Goal: Task Accomplishment & Management: Manage account settings

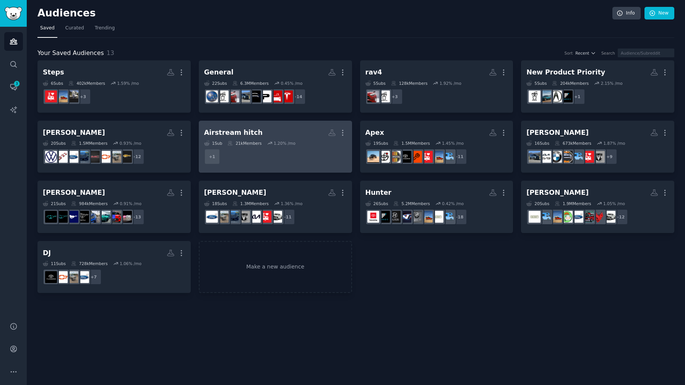
click at [283, 151] on dd "+ 1" at bounding box center [275, 156] width 143 height 21
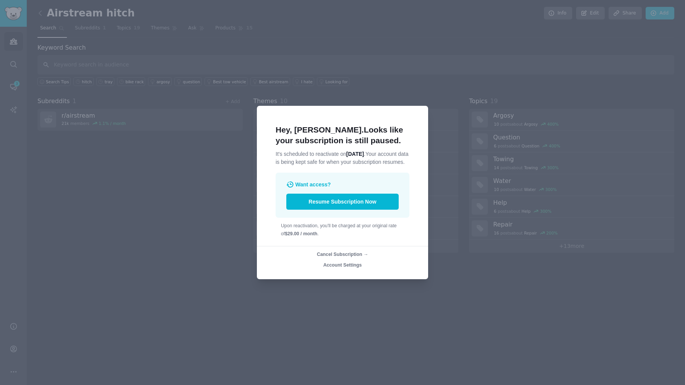
click at [349, 289] on div at bounding box center [342, 192] width 685 height 385
click at [397, 300] on div at bounding box center [342, 192] width 685 height 385
click at [397, 299] on div at bounding box center [342, 192] width 685 height 385
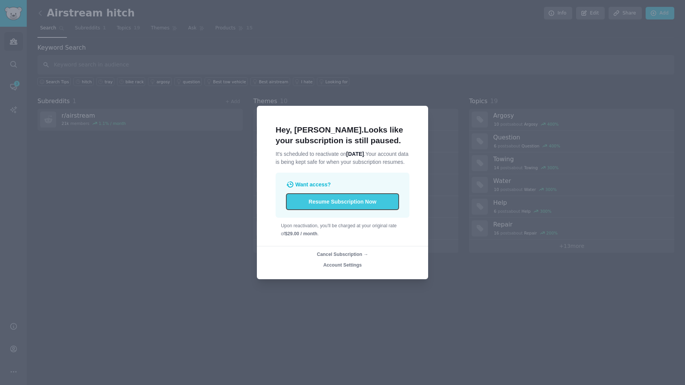
click at [344, 208] on button "Resume Subscription Now" at bounding box center [342, 202] width 112 height 16
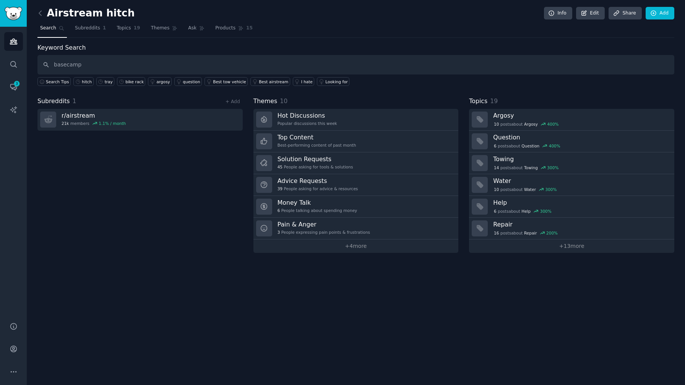
type input "basecamp"
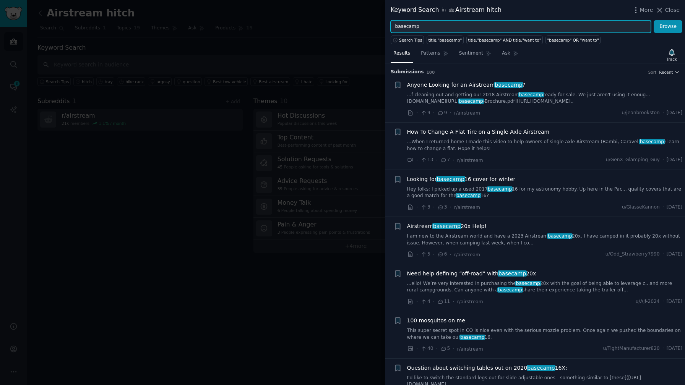
click at [473, 23] on input "basecamp" at bounding box center [521, 26] width 260 height 13
type input "basecamp hitch"
click at [654, 20] on button "Browse" at bounding box center [668, 26] width 29 height 13
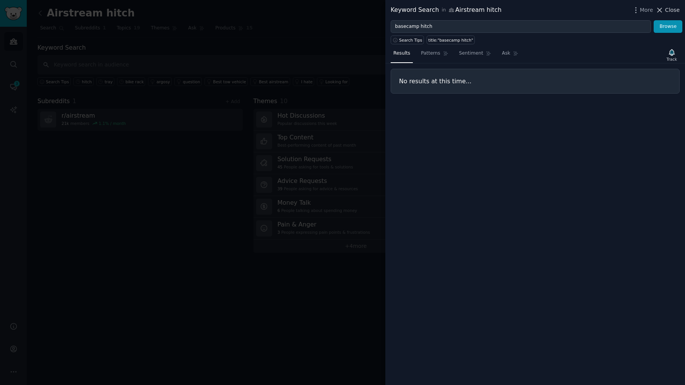
click at [665, 11] on span "Close" at bounding box center [672, 10] width 15 height 8
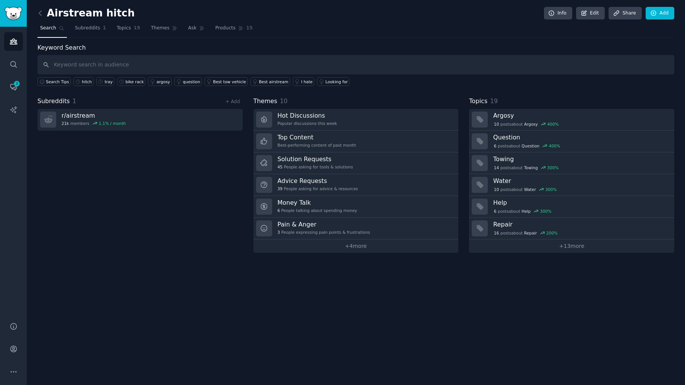
click at [285, 296] on div "Airstream hitch Info Edit Share Add Search Subreddits 1 Topics 19 Themes Ask Pr…" at bounding box center [356, 192] width 658 height 385
click at [41, 15] on icon at bounding box center [40, 13] width 8 height 8
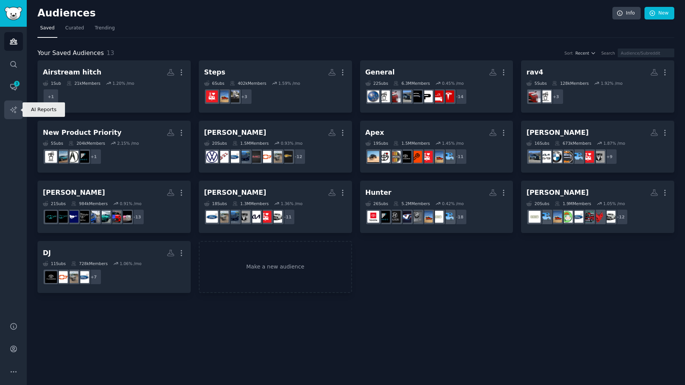
click at [17, 114] on icon "Sidebar" at bounding box center [14, 110] width 8 height 8
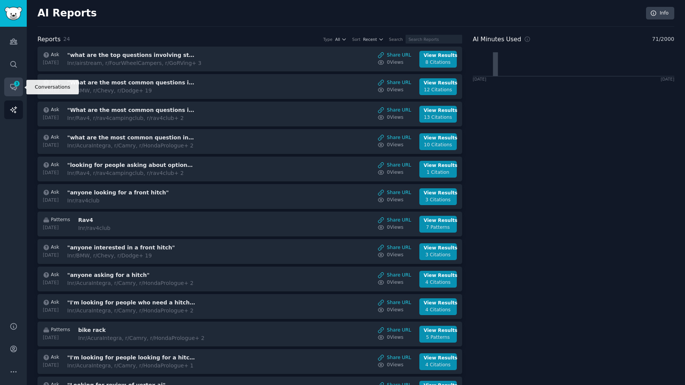
click at [17, 88] on icon "Sidebar" at bounding box center [14, 87] width 8 height 8
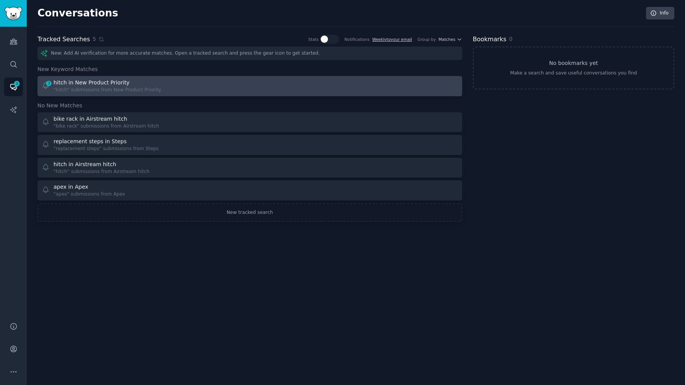
click at [152, 88] on div ""hitch" submissions from New Product Priority" at bounding box center [108, 90] width 108 height 7
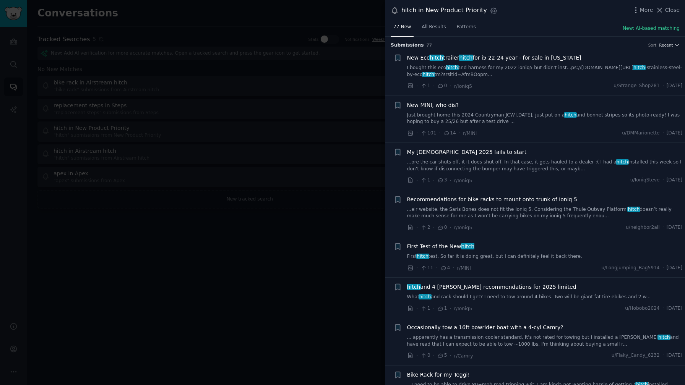
drag, startPoint x: 322, startPoint y: 322, endPoint x: 314, endPoint y: 298, distance: 25.6
click at [322, 322] on div at bounding box center [342, 192] width 685 height 385
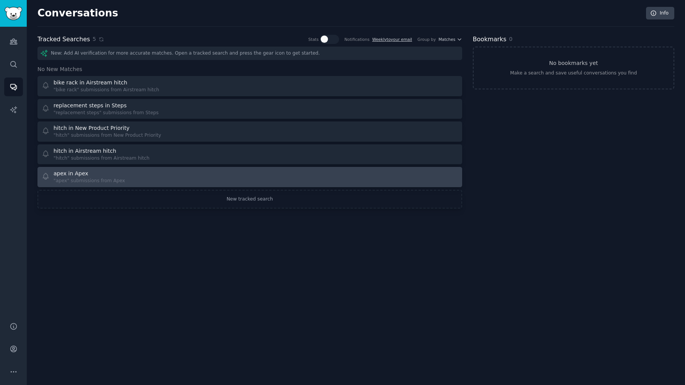
click at [180, 183] on div "apex in Apex "apex" submissions from Apex" at bounding box center [143, 177] width 203 height 15
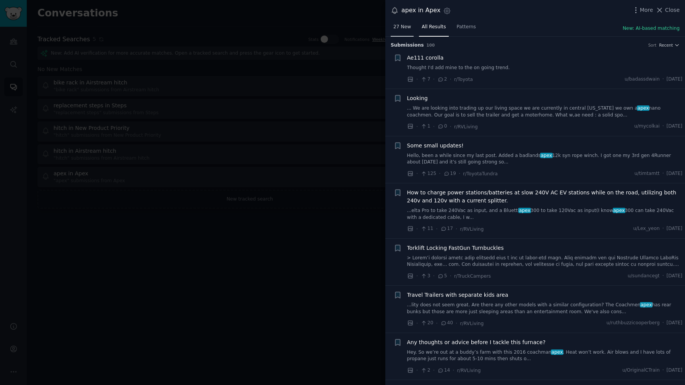
click at [399, 28] on span "27 New" at bounding box center [402, 27] width 18 height 7
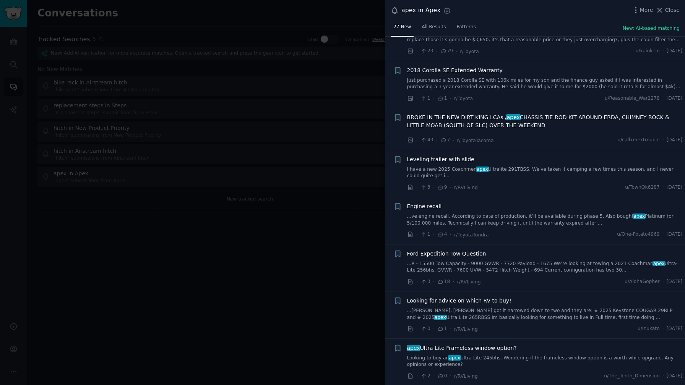
scroll to position [933, 0]
click at [307, 338] on div at bounding box center [342, 192] width 685 height 385
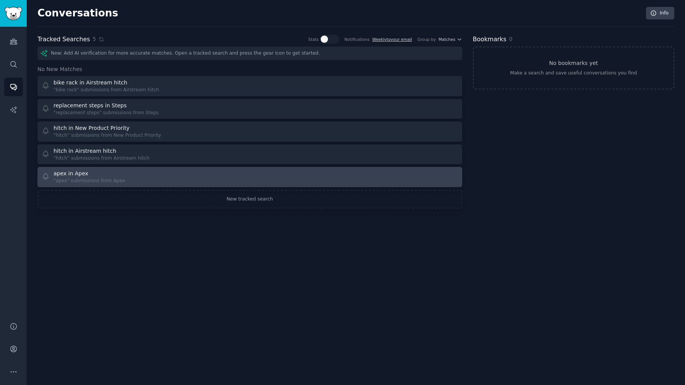
click at [195, 178] on div "apex in Apex "apex" submissions from Apex" at bounding box center [143, 177] width 203 height 15
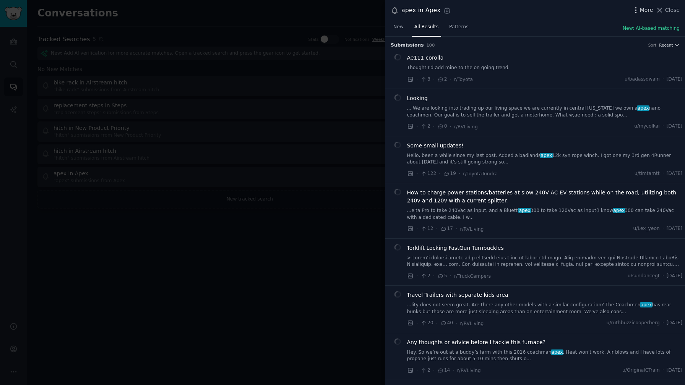
click at [642, 10] on span "More" at bounding box center [646, 10] width 13 height 8
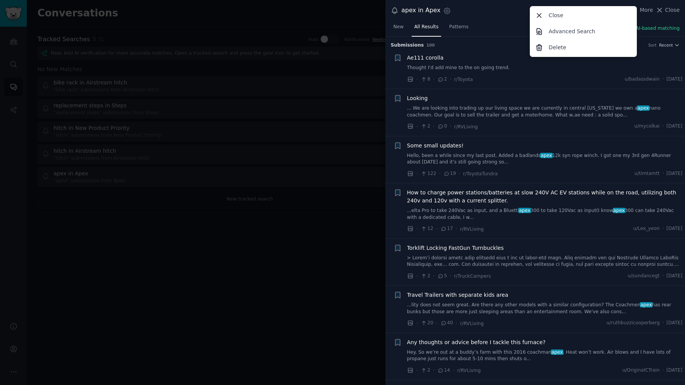
click at [597, 45] on div "Delete" at bounding box center [583, 47] width 104 height 16
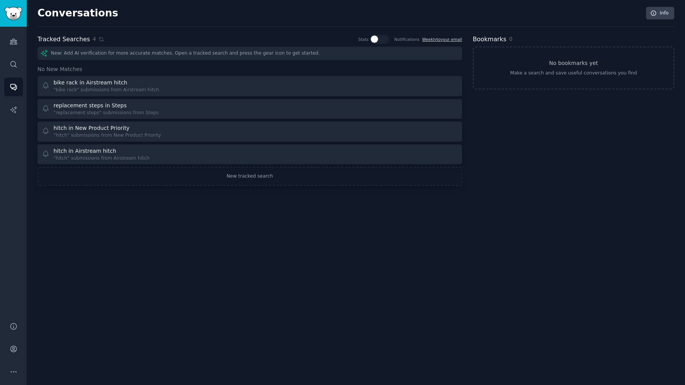
click at [177, 229] on div "Conversations Info Tracked Searches 4 Stats Notifications Weekly to your email …" at bounding box center [356, 192] width 658 height 385
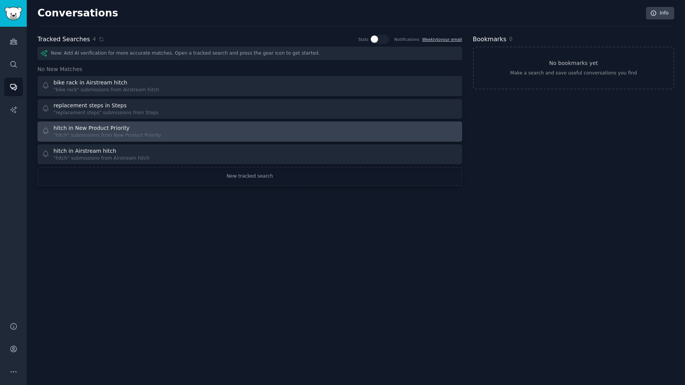
click at [183, 139] on link "hitch in New Product Priority "hitch" submissions from New Product Priority" at bounding box center [249, 132] width 425 height 20
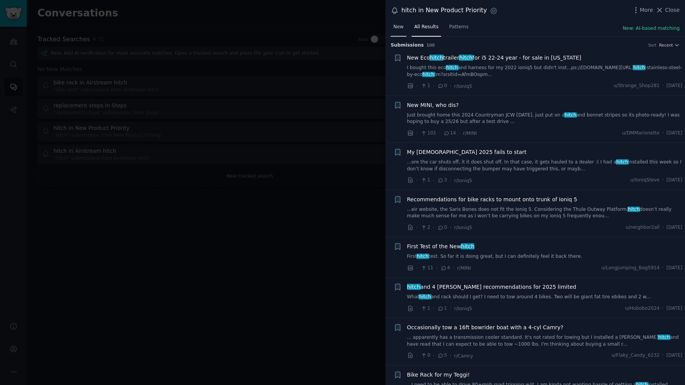
click at [400, 33] on link "New" at bounding box center [399, 29] width 16 height 16
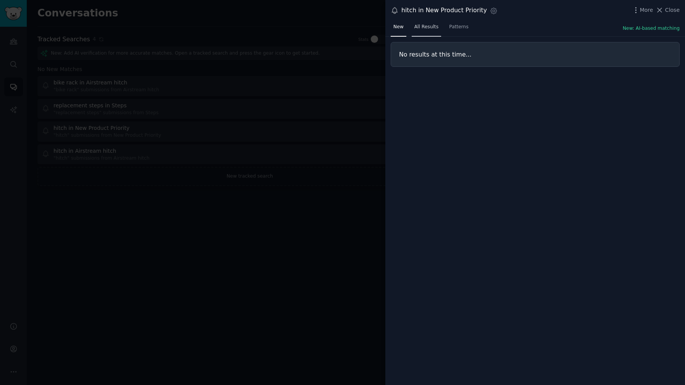
click at [429, 32] on link "All Results" at bounding box center [426, 29] width 29 height 16
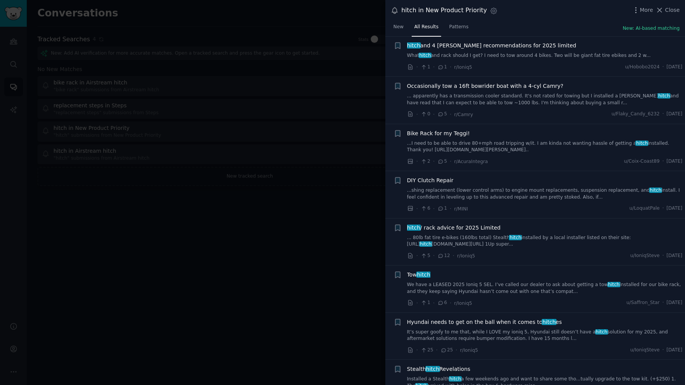
scroll to position [250, 0]
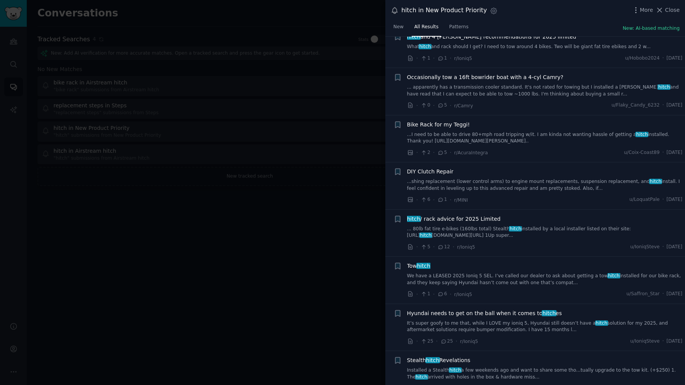
click at [321, 225] on div at bounding box center [342, 192] width 685 height 385
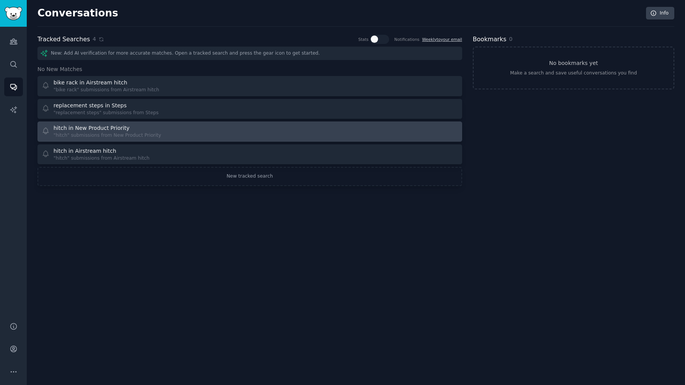
click at [132, 136] on div ""hitch" submissions from New Product Priority" at bounding box center [108, 135] width 108 height 7
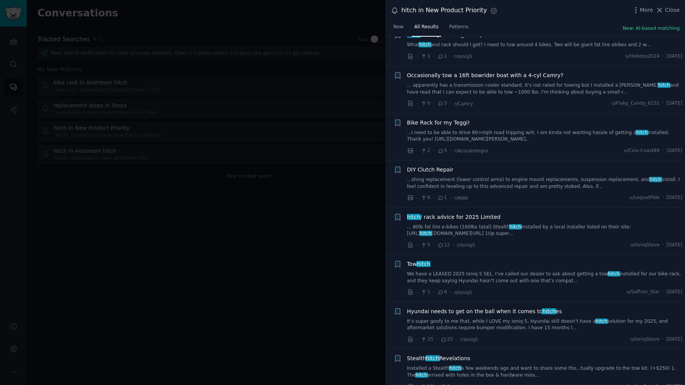
scroll to position [263, 0]
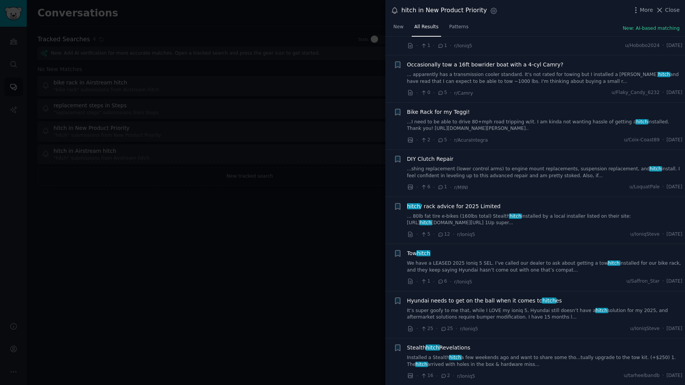
click at [503, 253] on div "Tow hitch" at bounding box center [545, 254] width 276 height 8
click at [492, 274] on div "Tow hitch We have a LEASED 2025 Ioniq 5 SEL. I’ve called our dealer to ask abou…" at bounding box center [545, 268] width 276 height 36
click at [493, 268] on link "We have a LEASED 2025 Ioniq 5 SEL. I’ve called our dealer to ask about getting …" at bounding box center [545, 266] width 276 height 13
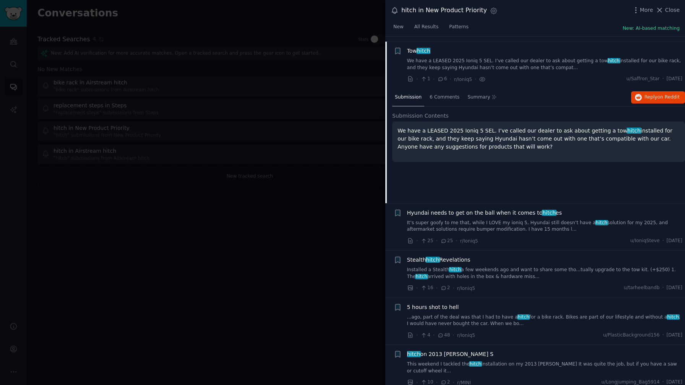
scroll to position [470, 0]
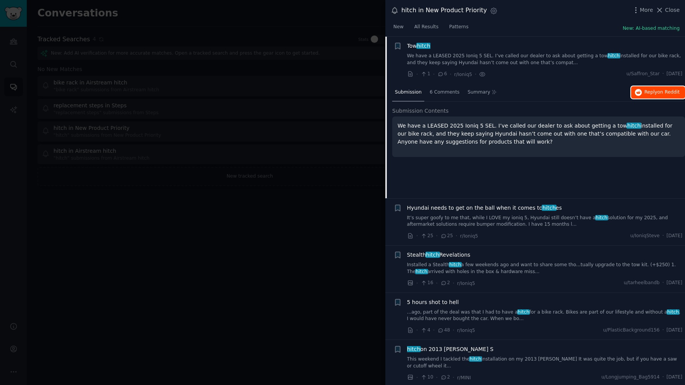
click at [657, 93] on span "on Reddit" at bounding box center [668, 91] width 22 height 5
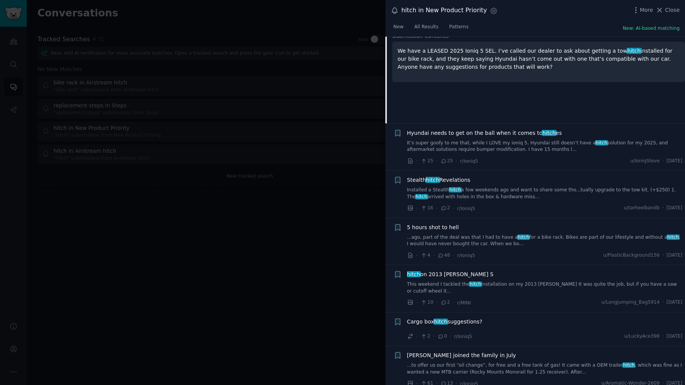
scroll to position [548, 0]
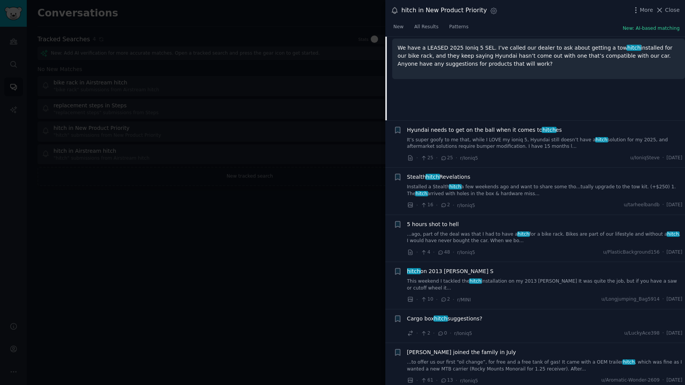
click at [548, 234] on link "...ago, part of the deal was that I had to have a hitch for a bike rack. Bikes …" at bounding box center [545, 237] width 276 height 13
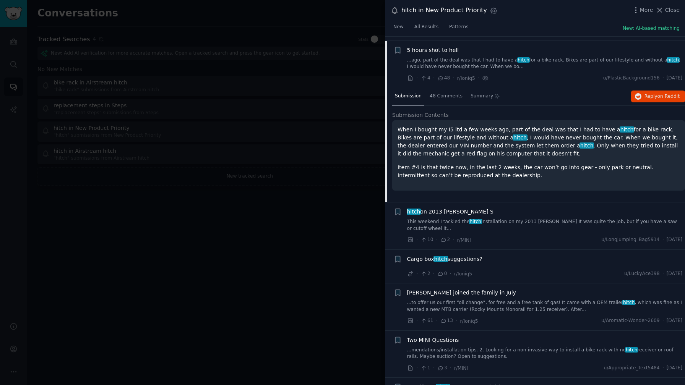
scroll to position [612, 0]
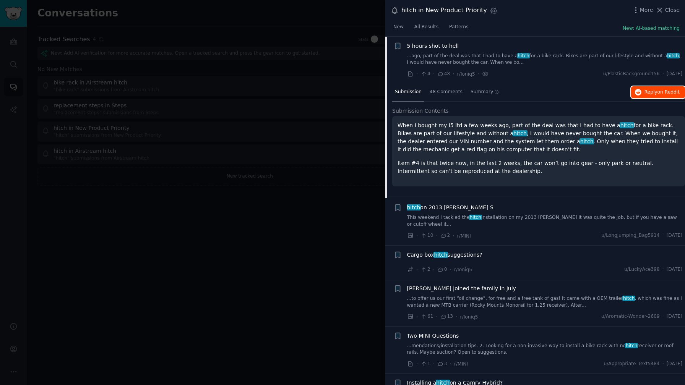
click at [654, 93] on span "Reply on Reddit" at bounding box center [661, 92] width 35 height 7
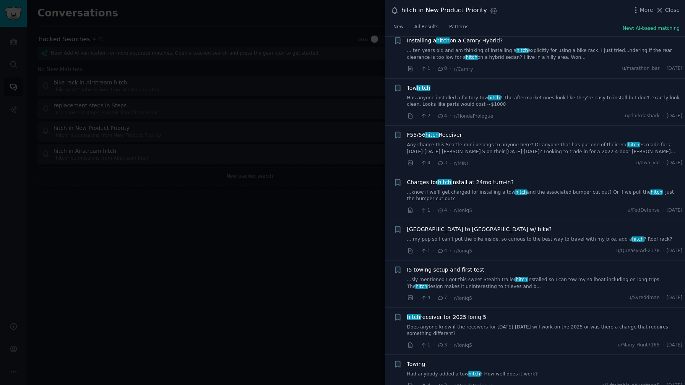
scroll to position [956, 0]
click at [282, 264] on div at bounding box center [342, 192] width 685 height 385
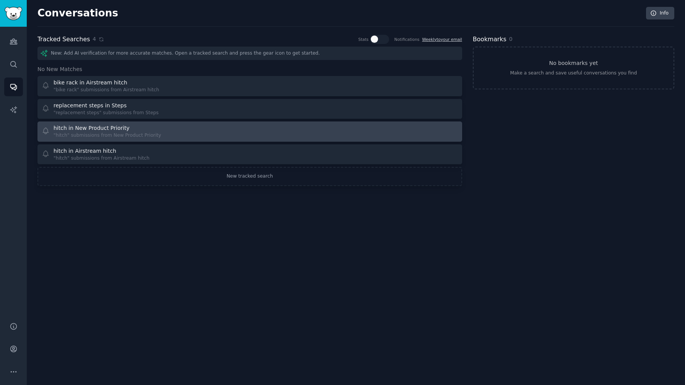
click at [201, 130] on div "hitch in New Product Priority "hitch" submissions from New Product Priority" at bounding box center [143, 131] width 203 height 15
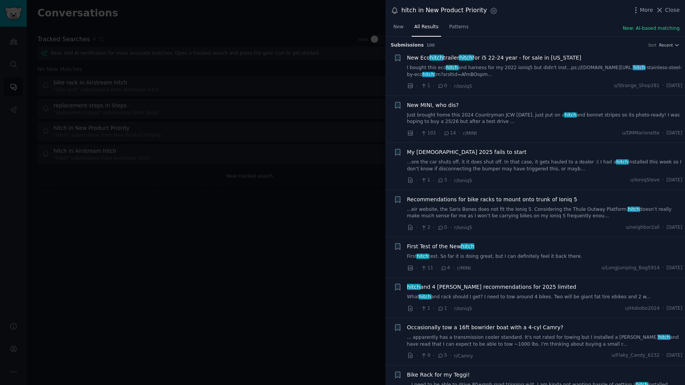
drag, startPoint x: 169, startPoint y: 30, endPoint x: 165, endPoint y: 29, distance: 4.3
click at [169, 30] on div at bounding box center [342, 192] width 685 height 385
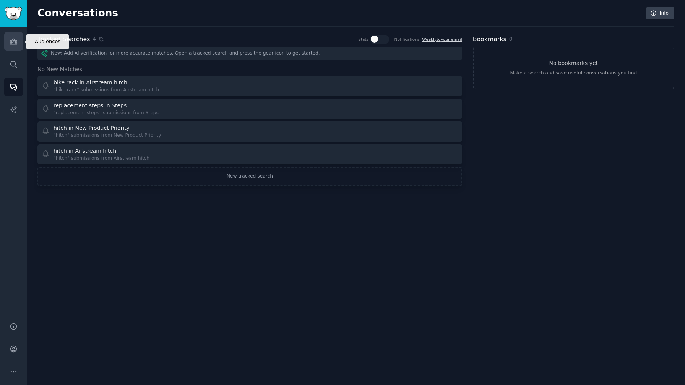
click at [16, 44] on icon "Sidebar" at bounding box center [13, 41] width 7 height 5
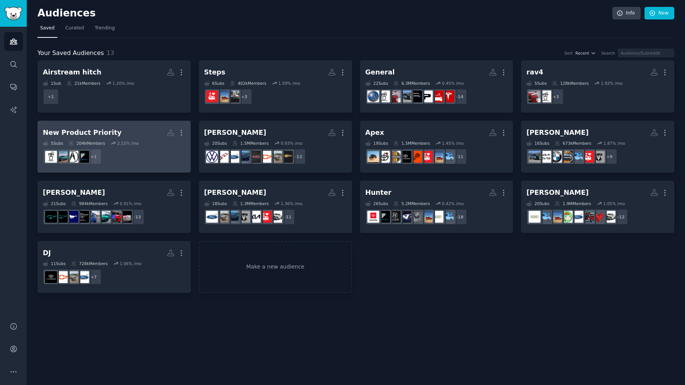
click at [127, 154] on dd "r/MINI + 1" at bounding box center [114, 156] width 143 height 21
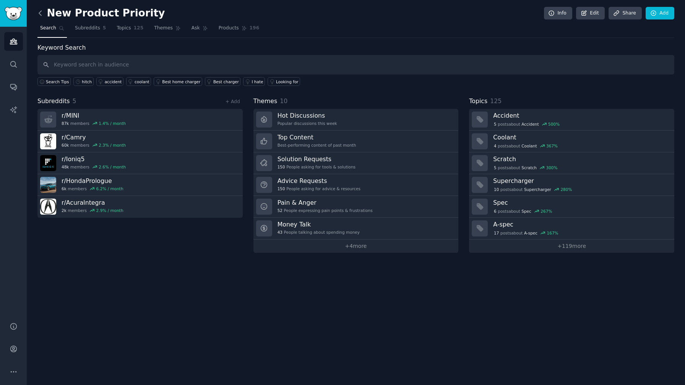
click at [40, 17] on icon at bounding box center [40, 13] width 8 height 8
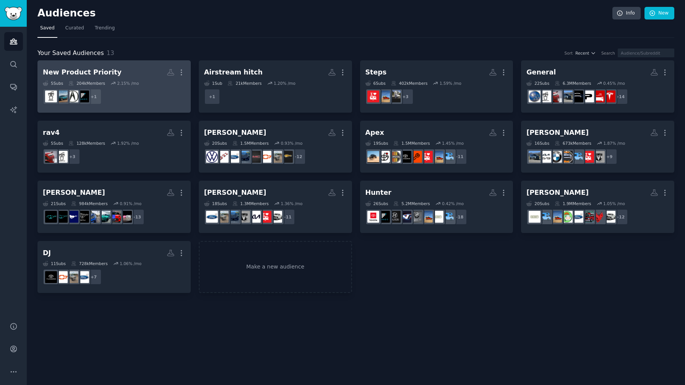
click at [169, 89] on dd "+ 1" at bounding box center [114, 96] width 143 height 21
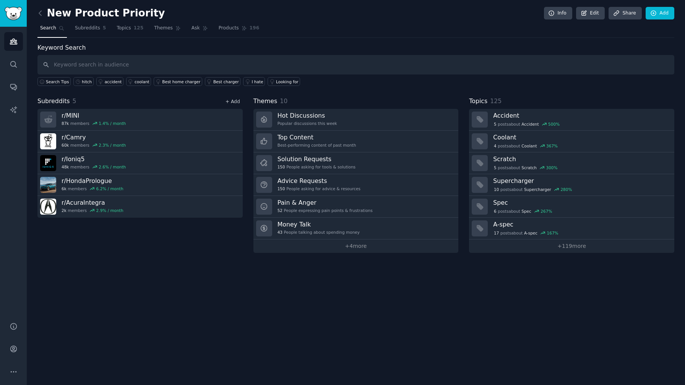
click at [235, 102] on link "+ Add" at bounding box center [232, 101] width 15 height 5
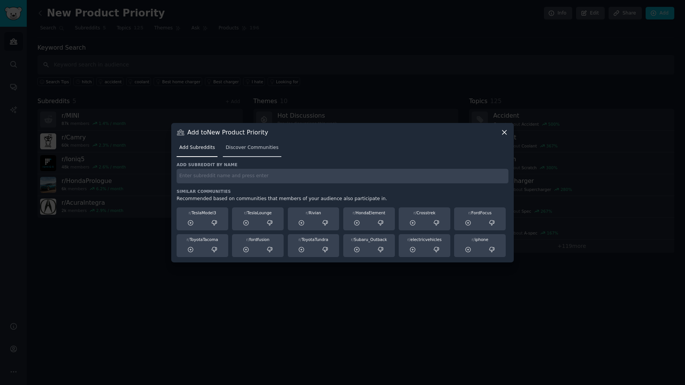
click at [241, 146] on span "Discover Communities" at bounding box center [251, 147] width 53 height 7
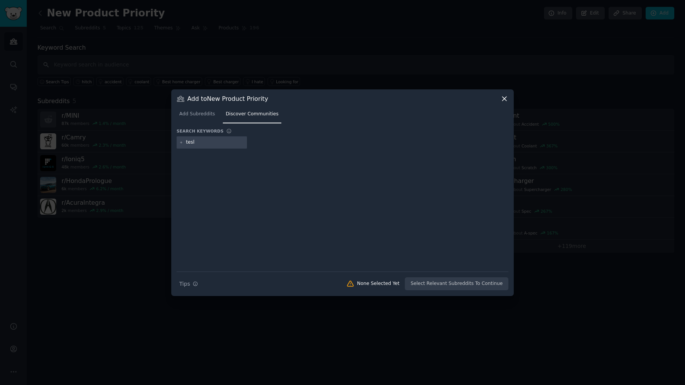
type input "tesla"
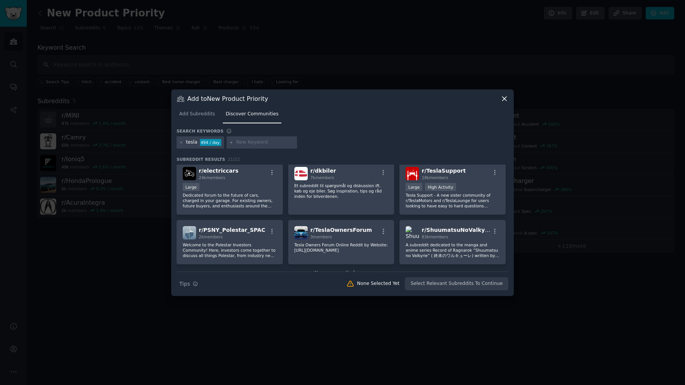
scroll to position [313, 0]
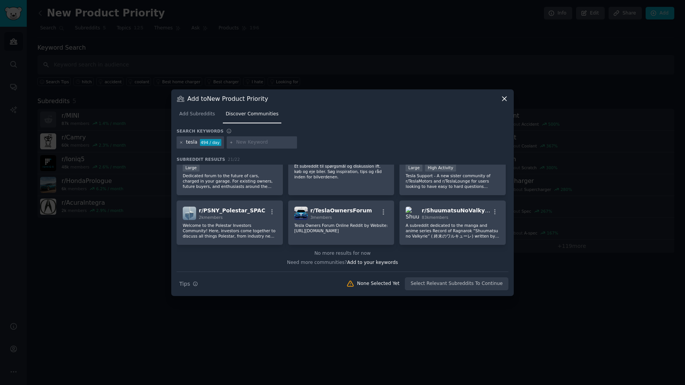
click at [182, 144] on icon at bounding box center [181, 143] width 4 height 4
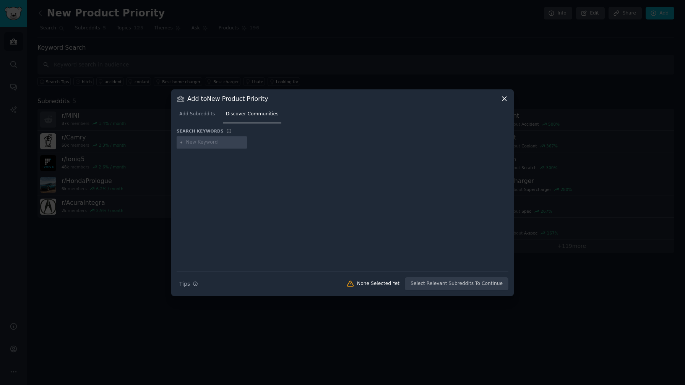
click at [193, 144] on input "text" at bounding box center [215, 142] width 58 height 7
type input "teslamodely"
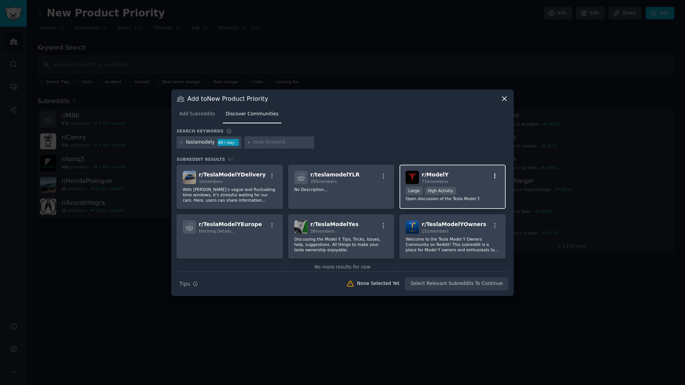
click at [494, 176] on icon "button" at bounding box center [495, 176] width 2 height 5
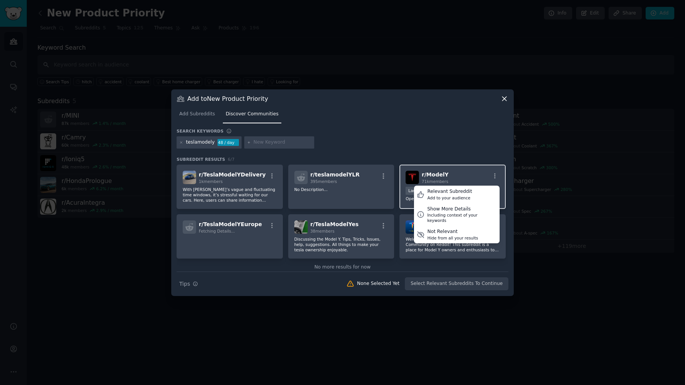
click at [470, 175] on div "r/ ModelY 71k members Relevant Subreddit Add to your audience Show More Details…" at bounding box center [452, 177] width 94 height 13
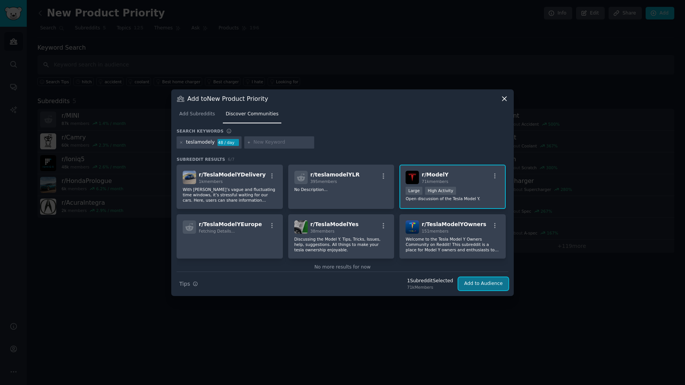
click at [479, 284] on button "Add to Audience" at bounding box center [483, 283] width 50 height 13
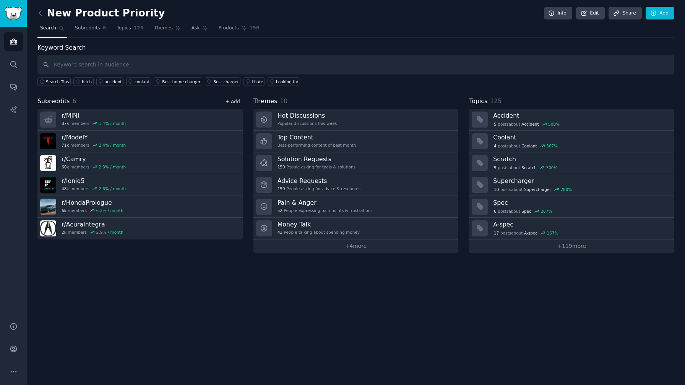
click at [230, 102] on link "+ Add" at bounding box center [232, 101] width 15 height 5
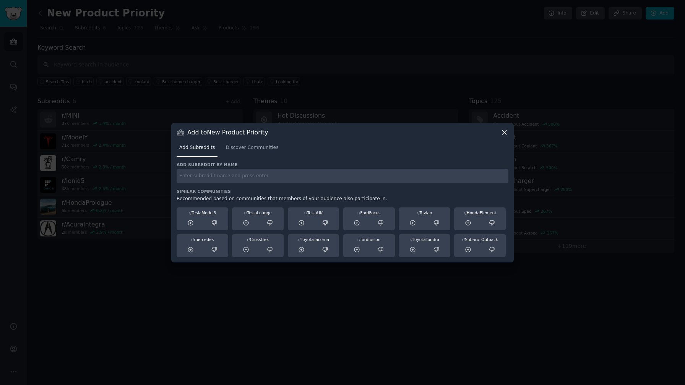
click at [218, 182] on input "text" at bounding box center [343, 176] width 332 height 15
type input "teslamodely"
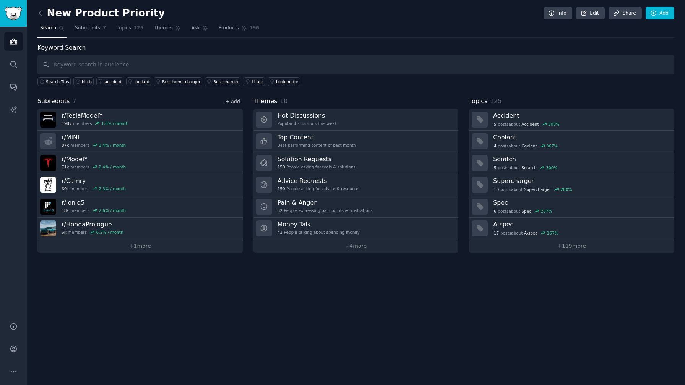
click at [234, 104] on link "+ Add" at bounding box center [232, 101] width 15 height 5
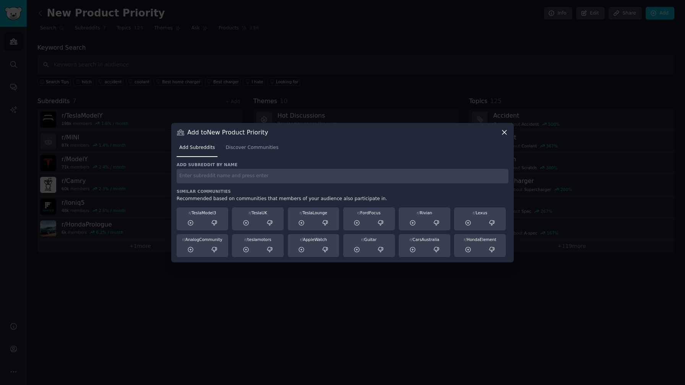
click at [216, 180] on input "text" at bounding box center [343, 176] width 332 height 15
type input "teslamotors"
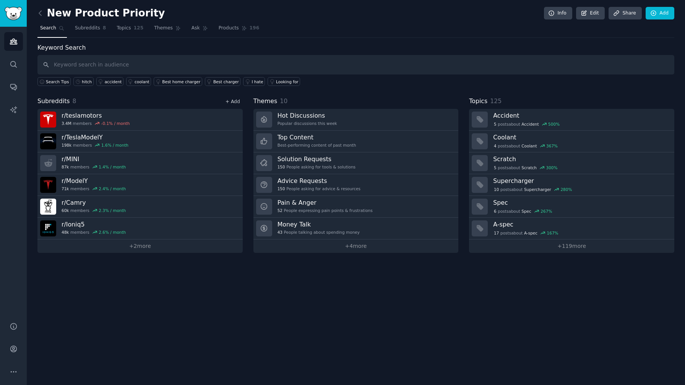
click at [234, 100] on link "+ Add" at bounding box center [232, 101] width 15 height 5
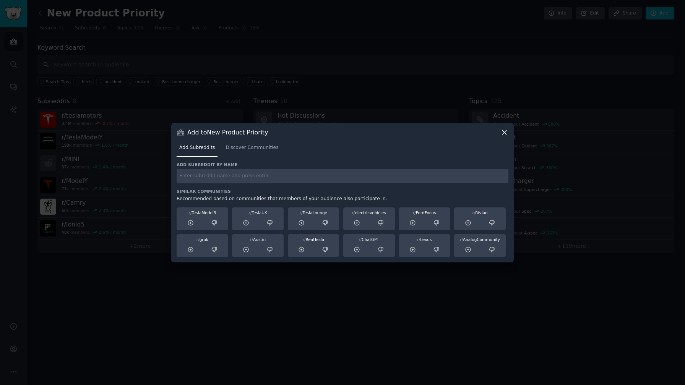
click at [149, 164] on div at bounding box center [342, 192] width 685 height 385
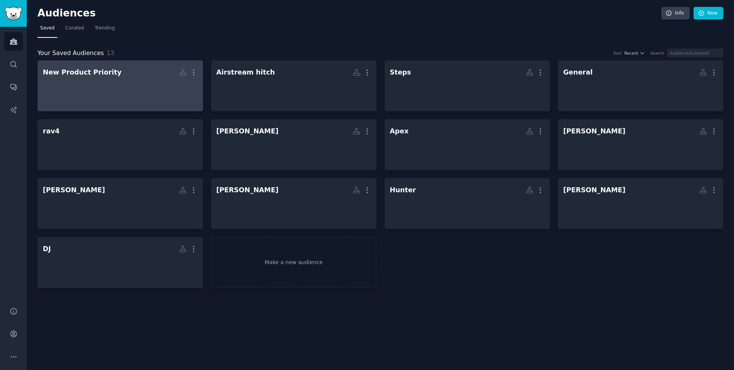
click at [171, 91] on div at bounding box center [120, 92] width 155 height 27
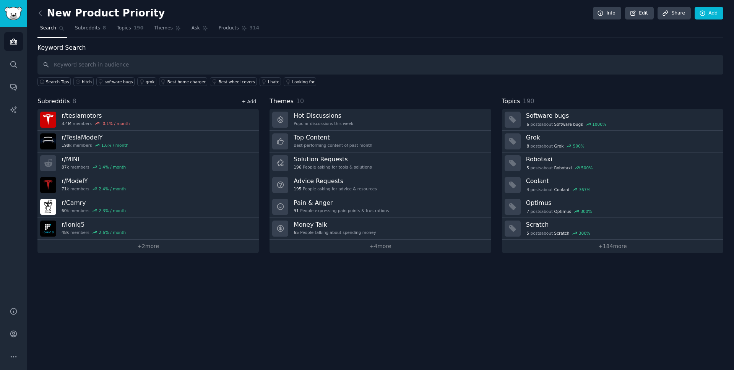
click at [251, 102] on link "+ Add" at bounding box center [249, 101] width 15 height 5
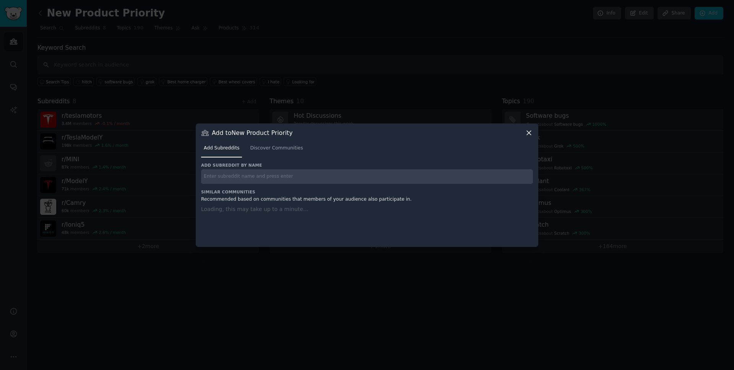
click at [250, 183] on input "text" at bounding box center [367, 176] width 332 height 15
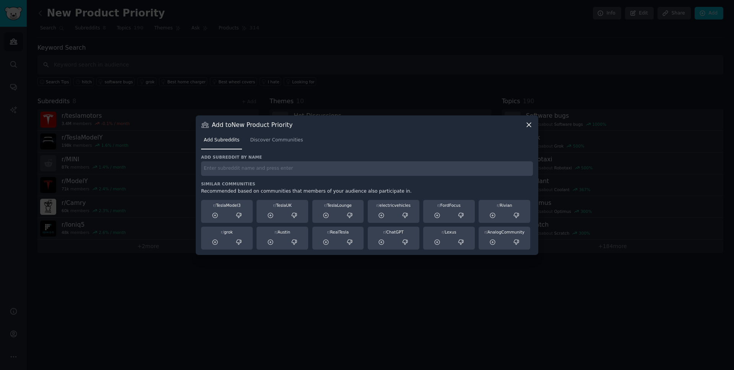
paste input "r/ToyotaCrown"
type input "r/ToyotaCrown"
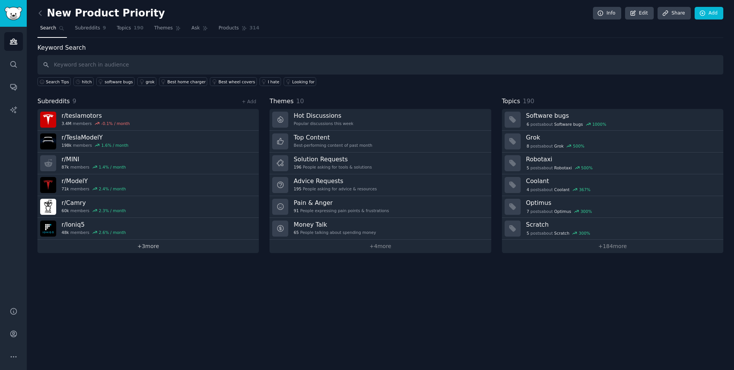
click at [153, 251] on link "+ 3 more" at bounding box center [147, 246] width 221 height 13
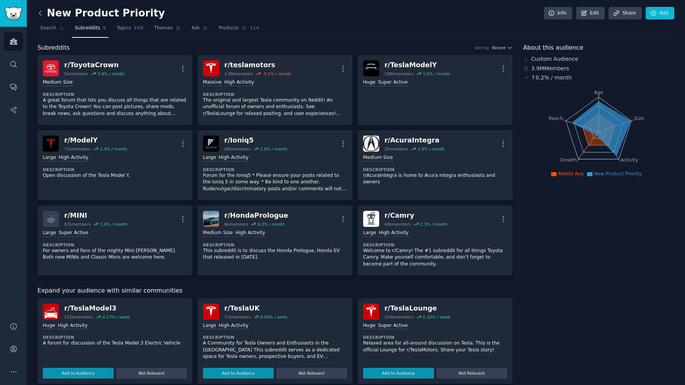
click at [43, 15] on icon at bounding box center [40, 13] width 8 height 8
